Goal: Use online tool/utility: Utilize a website feature to perform a specific function

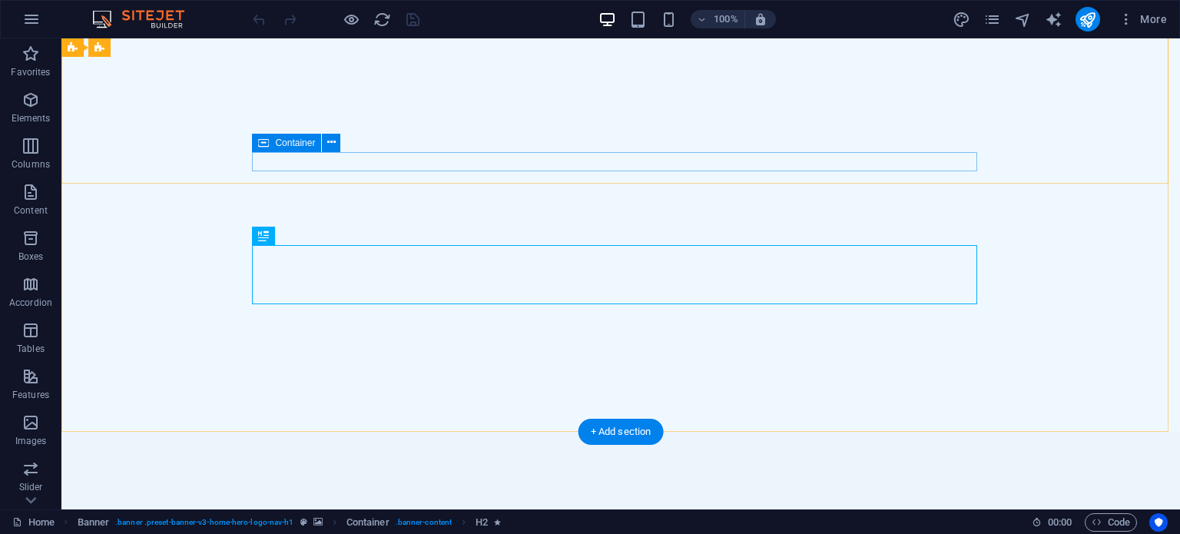
scroll to position [478, 0]
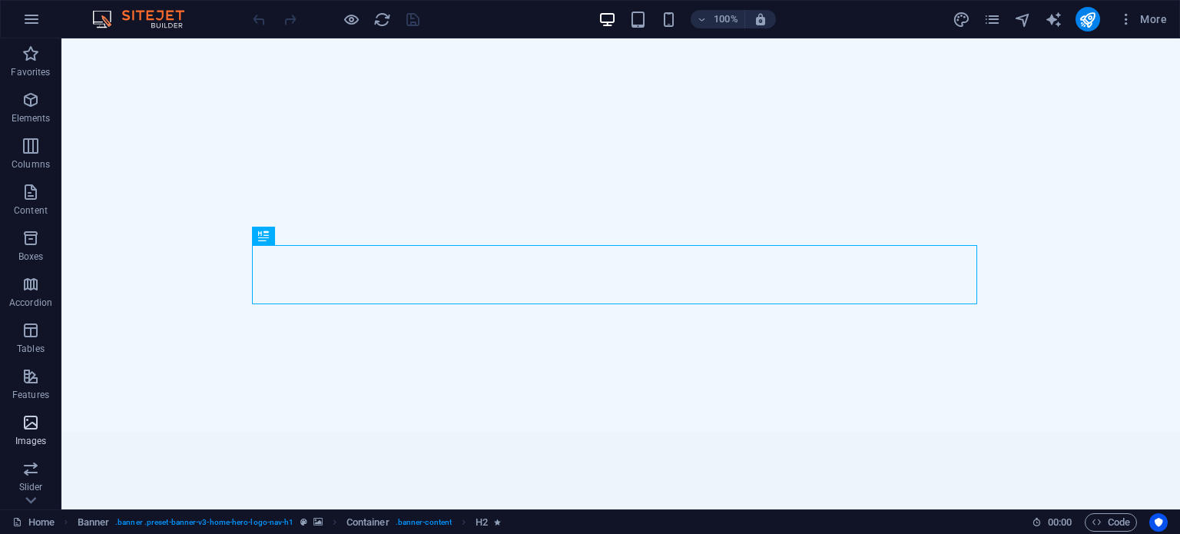
click at [32, 426] on icon "button" at bounding box center [31, 422] width 18 height 18
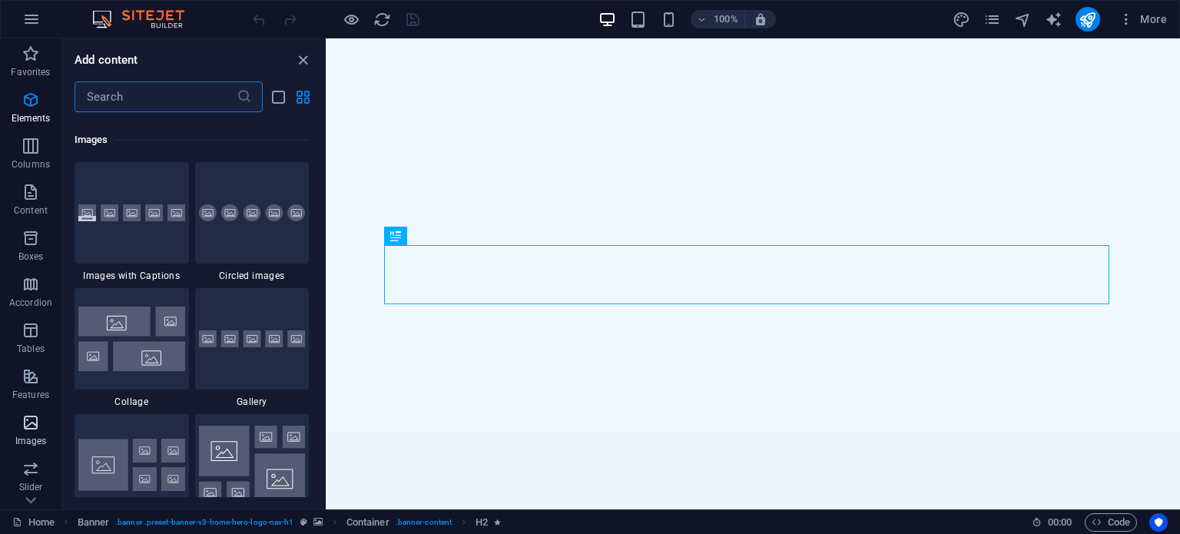
scroll to position [7788, 0]
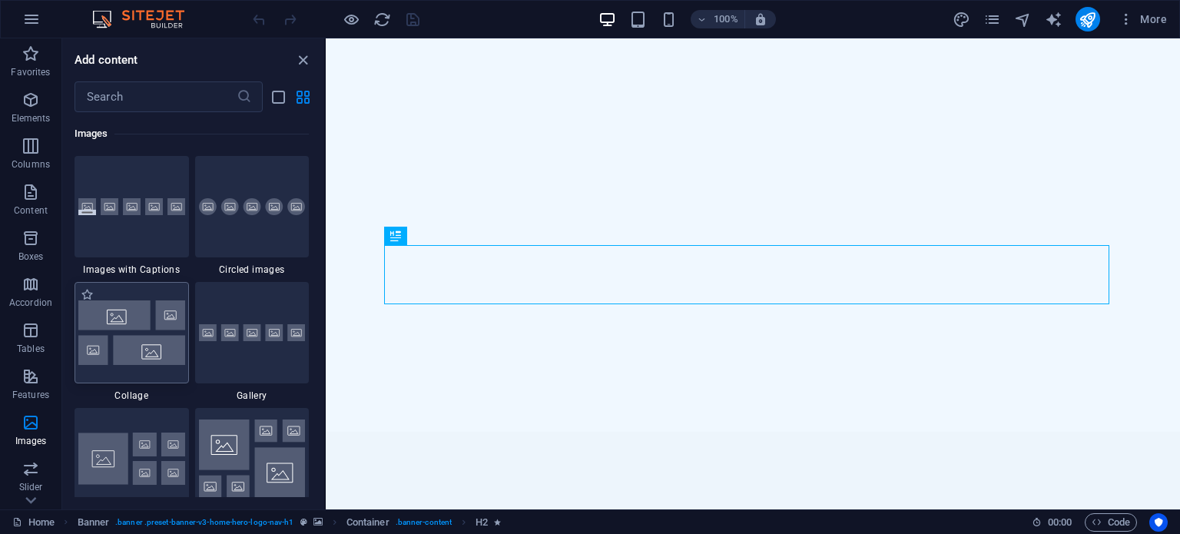
click at [131, 328] on img at bounding box center [131, 332] width 107 height 64
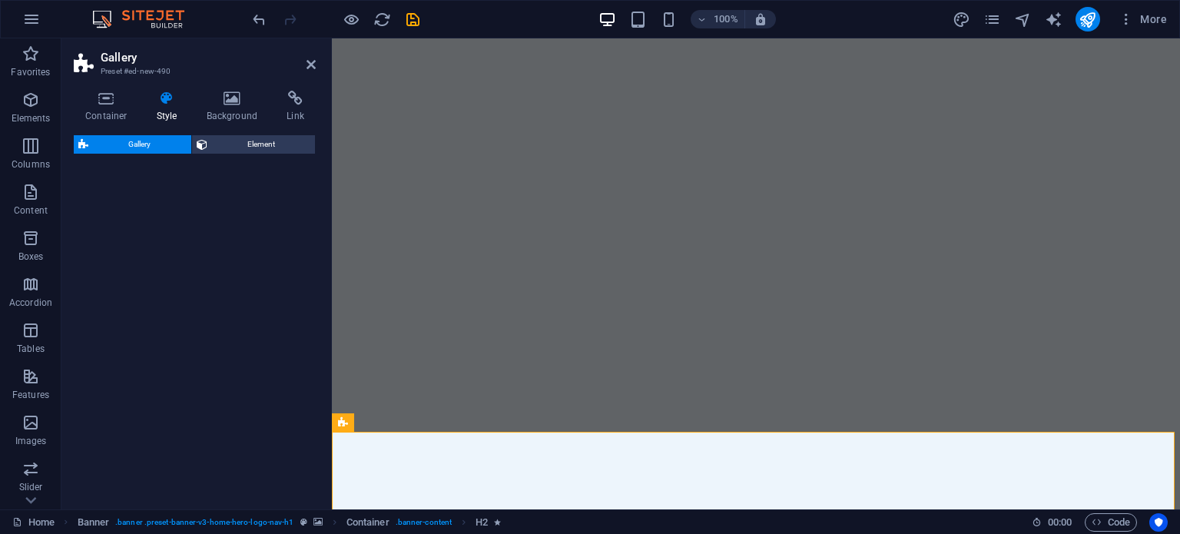
select select "rem"
select select "preset-gallery-v3-collage"
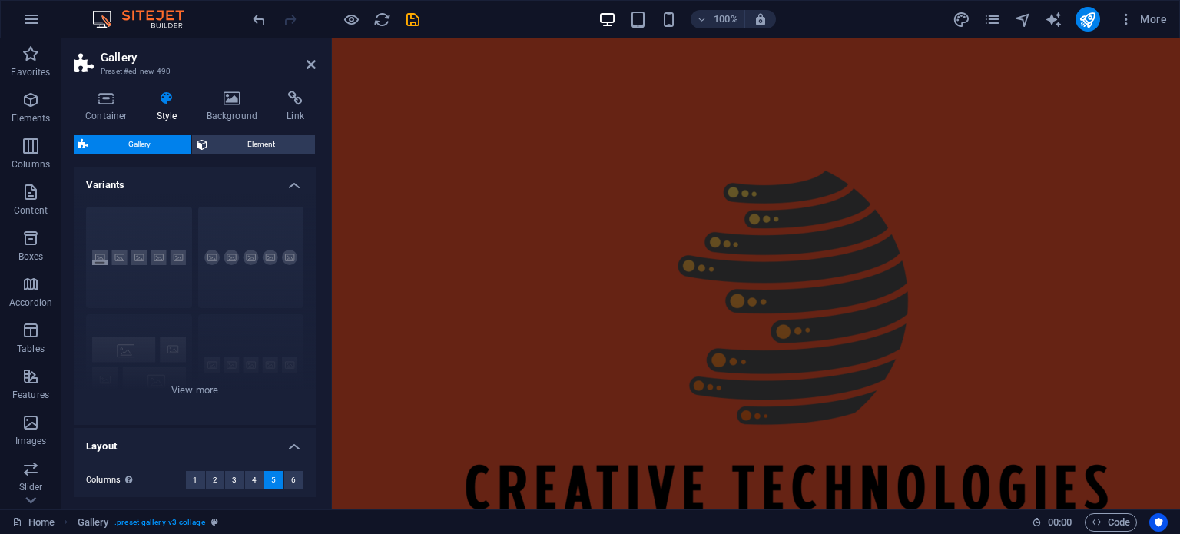
scroll to position [7900, 0]
drag, startPoint x: 1174, startPoint y: 89, endPoint x: 1508, endPoint y: 65, distance: 335.7
click at [31, 101] on icon "button" at bounding box center [31, 100] width 18 height 18
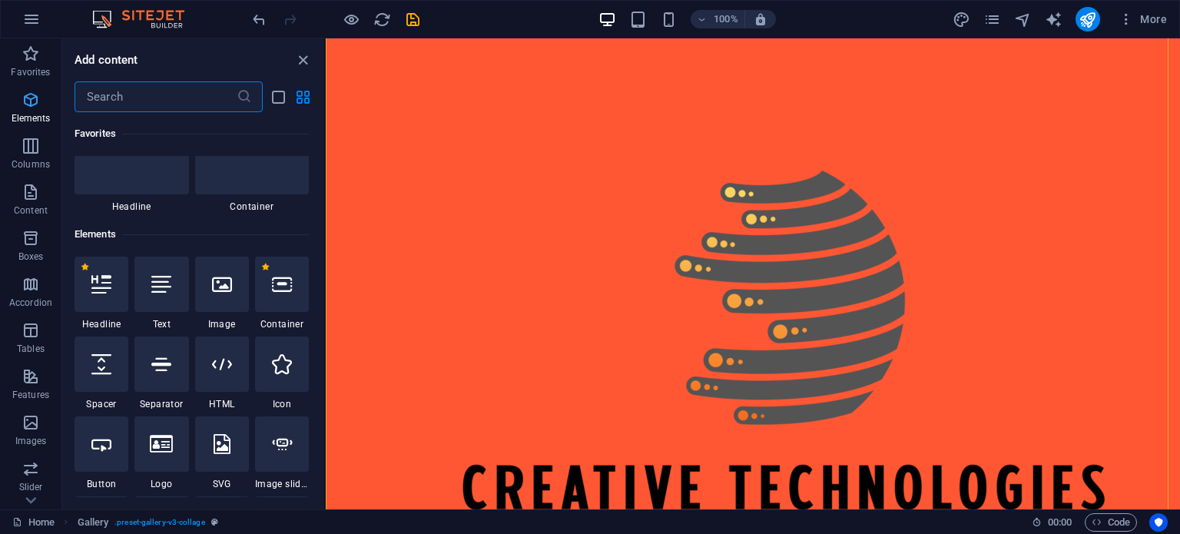
scroll to position [163, 0]
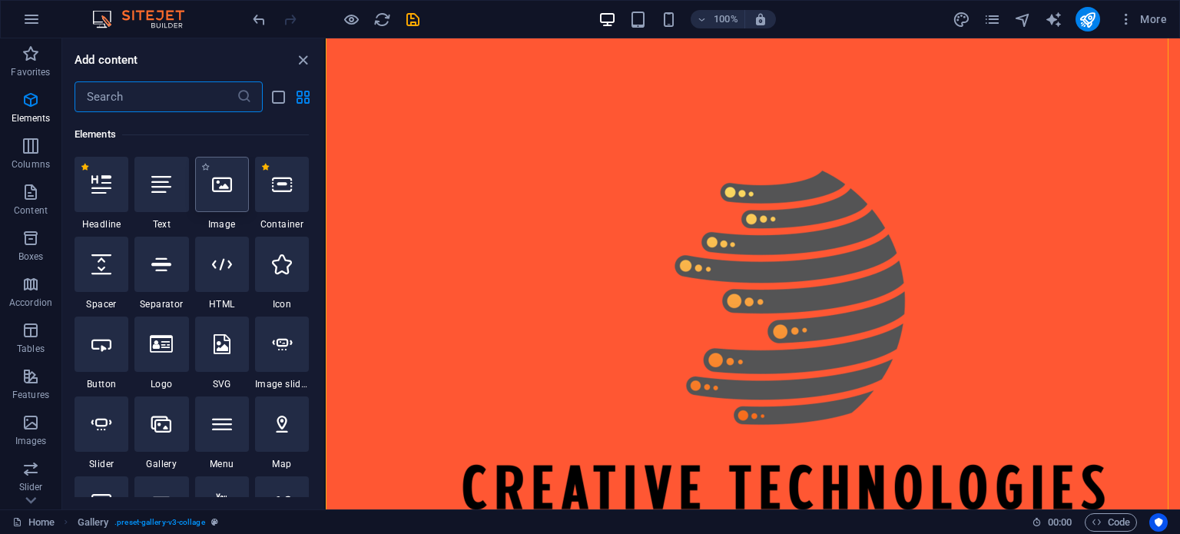
click at [230, 185] on icon at bounding box center [222, 184] width 20 height 20
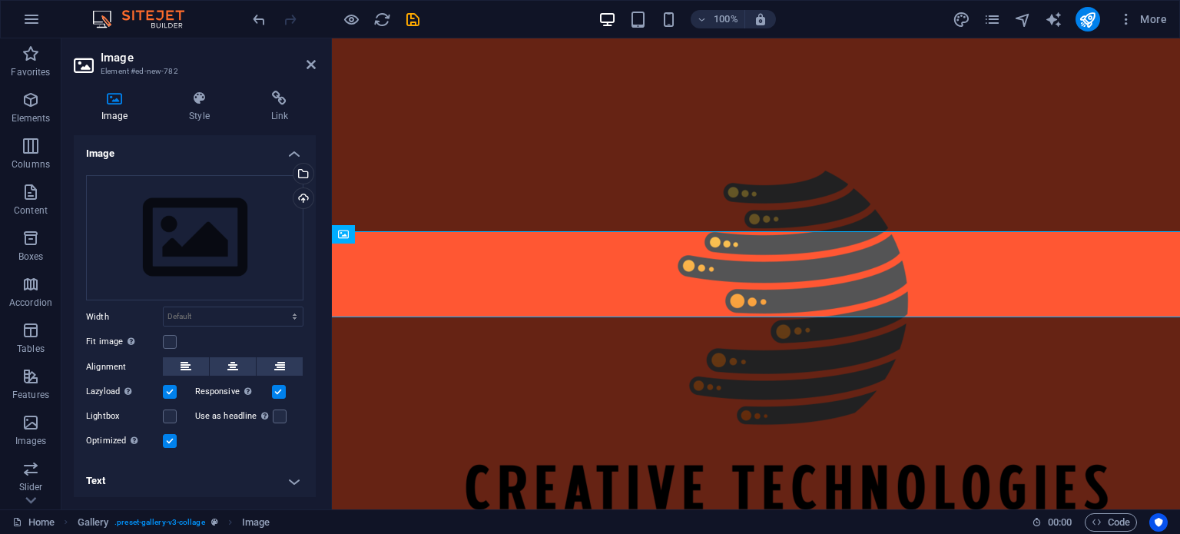
scroll to position [0, 0]
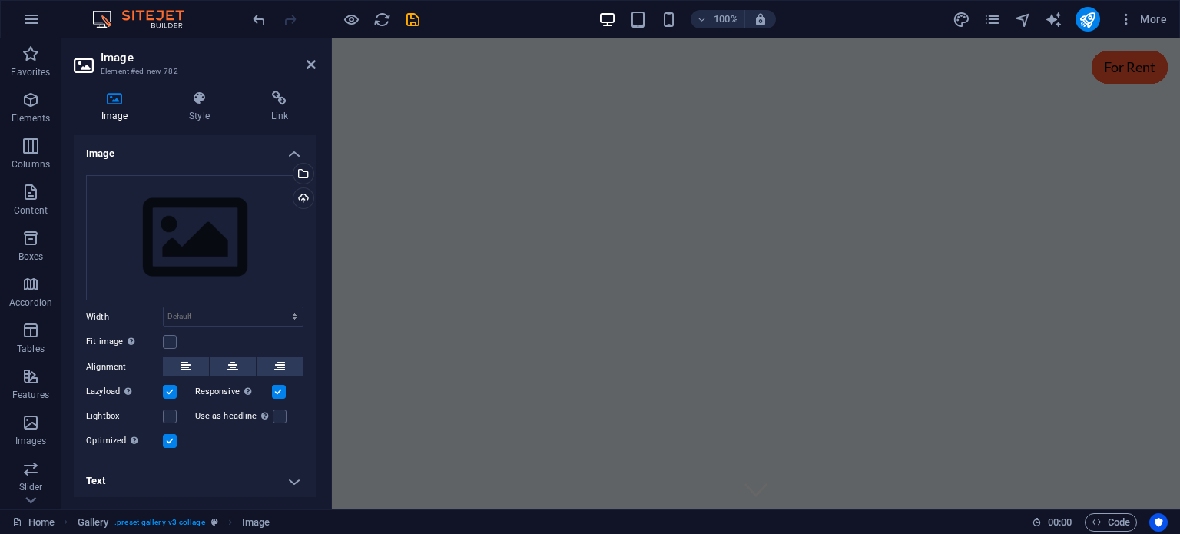
drag, startPoint x: 1173, startPoint y: 70, endPoint x: 1508, endPoint y: 73, distance: 335.6
